Goal: Check status: Check status

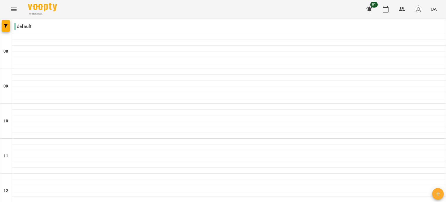
scroll to position [232, 0]
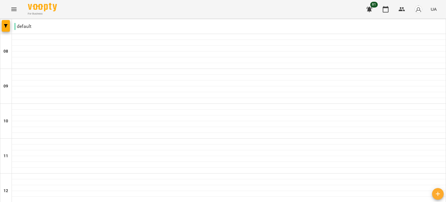
scroll to position [349, 0]
